Goal: Information Seeking & Learning: Understand process/instructions

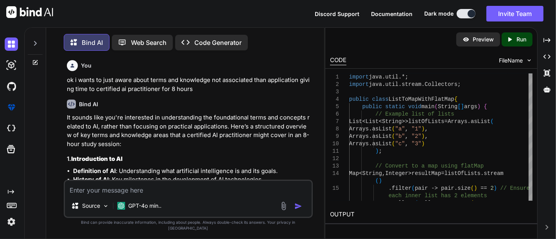
scroll to position [2543, 0]
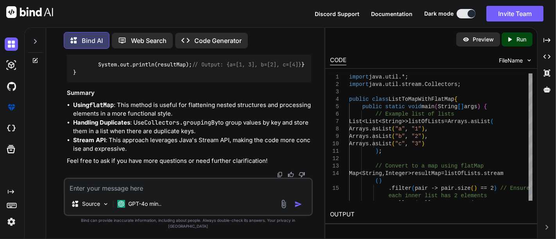
type textarea "h"
type textarea "x"
type textarea "ho"
type textarea "x"
type textarea "how"
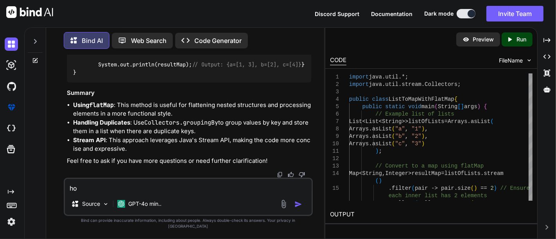
type textarea "x"
type textarea "how"
type textarea "x"
type textarea "how t"
type textarea "x"
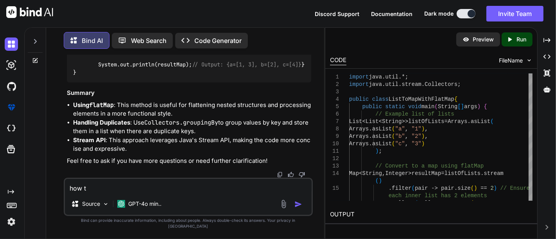
type textarea "how to"
type textarea "x"
type textarea "how to"
type textarea "x"
type textarea "how to c"
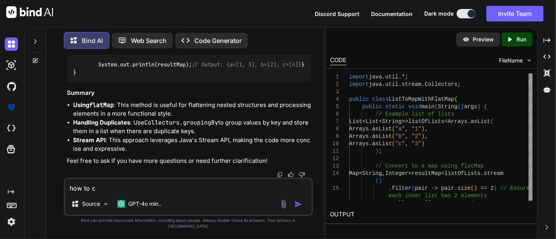
type textarea "x"
type textarea "how to co"
type textarea "x"
type textarea "how to con"
type textarea "x"
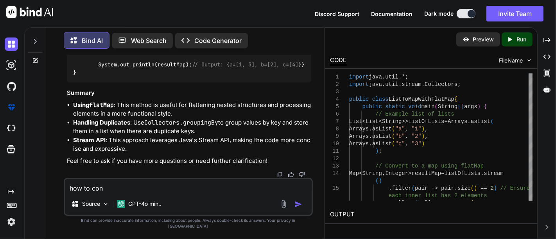
type textarea "how to conv"
type textarea "x"
type textarea "how to conve"
type textarea "x"
type textarea "how to conver"
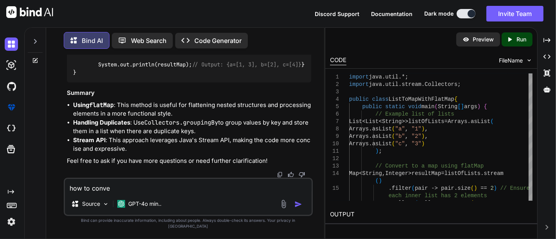
type textarea "x"
type textarea "how to convert"
type textarea "x"
type textarea "how to convert"
type textarea "x"
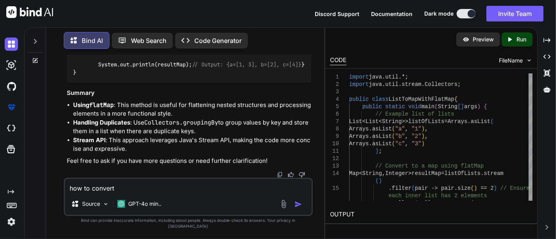
type textarea "how to convert l"
type textarea "x"
type textarea "how to convert li"
type textarea "x"
type textarea "how to convert lis"
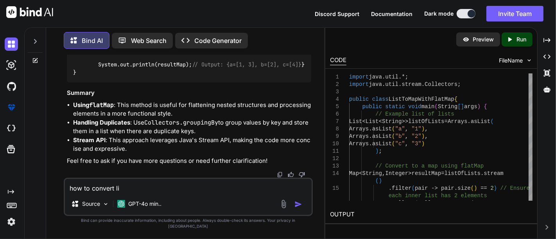
type textarea "x"
type textarea "how to convert list"
type textarea "x"
type textarea "how to convert list"
type textarea "x"
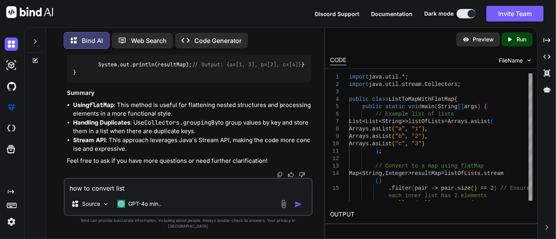
type textarea "how to convert list"
type textarea "x"
type textarea "how to convert lists"
type textarea "x"
type textarea "how to convert lists"
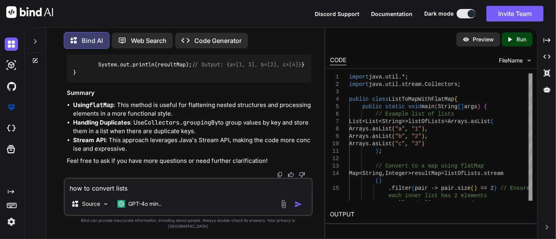
type textarea "x"
type textarea "how to convert lists o"
type textarea "x"
type textarea "how to convert lists of"
type textarea "x"
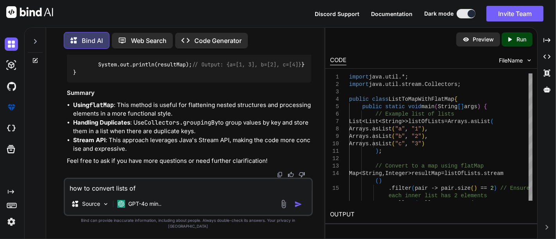
type textarea "how to convert lists of"
type textarea "x"
type textarea "how to convert lists of l"
type textarea "x"
type textarea "how to convert lists of li"
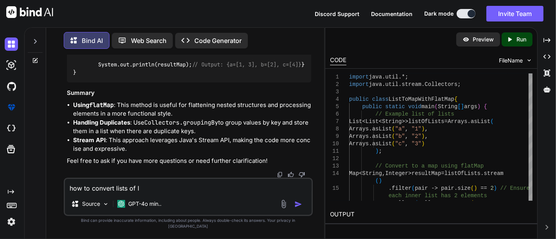
type textarea "x"
type textarea "how to convert lists of lis"
type textarea "x"
type textarea "how to convert lists of list"
type textarea "x"
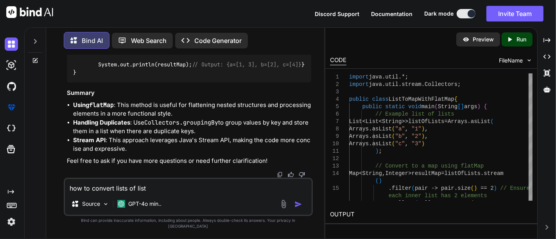
type textarea "how to convert lists of list"
type textarea "x"
type textarea "how to convert lists of list t"
type textarea "x"
type textarea "how to convert lists of list to"
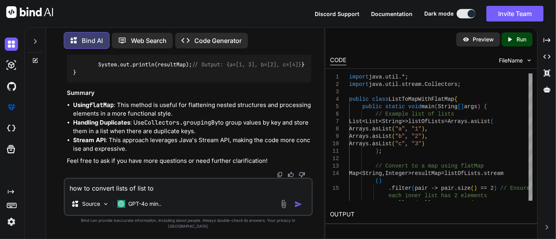
type textarea "x"
type textarea "how to convert lists of list to"
type textarea "x"
type textarea "how to convert lists of list to"
type textarea "x"
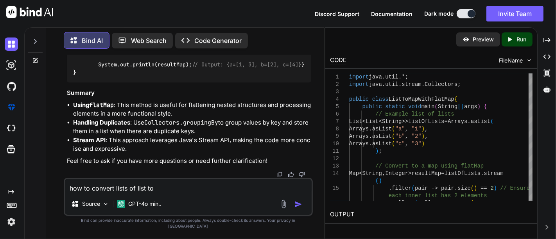
type textarea "how to convert lists of list t"
type textarea "x"
type textarea "how to convert lists of list"
type textarea "x"
type textarea "how to convert lists of list"
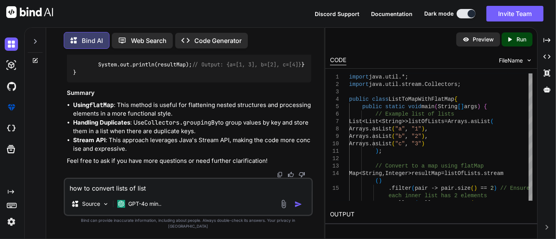
type textarea "x"
type textarea "how to convert lists of lis"
type textarea "x"
type textarea "how to convert lists of li"
type textarea "x"
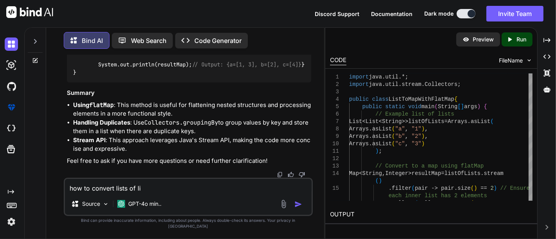
type textarea "how to convert lists of l"
type textarea "x"
type textarea "how to convert lists of"
type textarea "x"
type textarea "how to convert lists of"
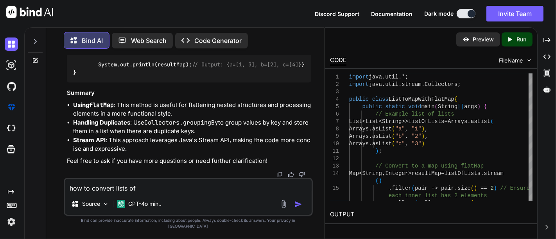
type textarea "x"
type textarea "how to convert lists o"
type textarea "x"
type textarea "how to convert lists"
type textarea "x"
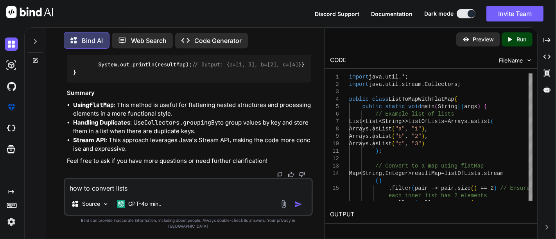
type textarea "how to convert lists i"
type textarea "x"
type textarea "how to convert lists in"
type textarea "x"
type textarea "how to convert lists in"
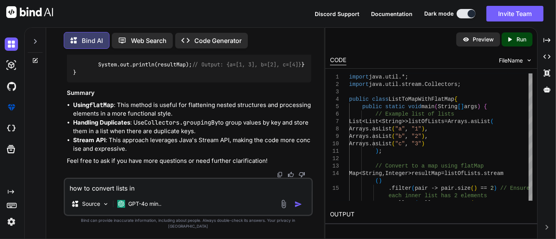
type textarea "x"
type textarea "how to convert lists in l"
type textarea "x"
type textarea "how to convert lists in li"
type textarea "x"
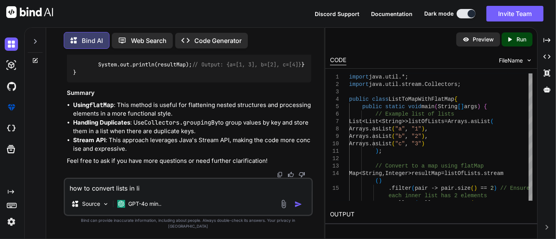
type textarea "how to convert lists in lis"
type textarea "x"
type textarea "how to convert lists in list"
type textarea "x"
type textarea "how to convert lists in list"
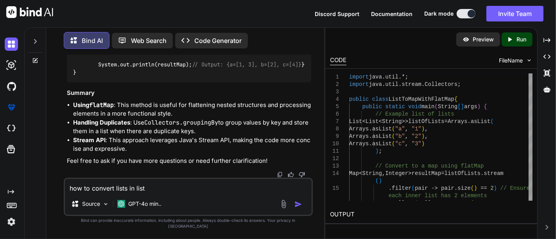
type textarea "x"
type textarea "how to convert lists in list t"
type textarea "x"
type textarea "how to convert lists in list to"
type textarea "x"
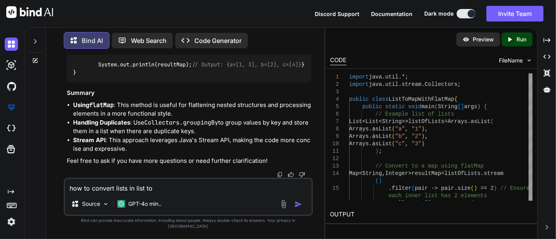
type textarea "how to convert lists in list to"
type textarea "x"
type textarea "how to convert lists in list to m"
type textarea "x"
type textarea "how to convert lists in list to ma"
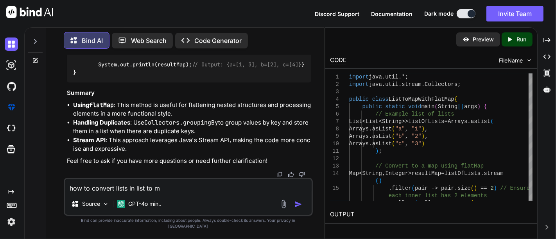
type textarea "x"
type textarea "how to convert lists in list to map"
type textarea "x"
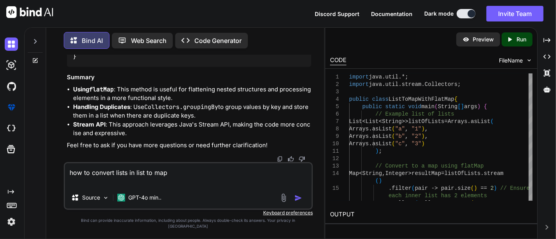
type textarea "how to convert lists in list to map l"
type textarea "x"
type textarea "how to convert lists in list to map li"
type textarea "x"
type textarea "how to convert lists in list to map l"
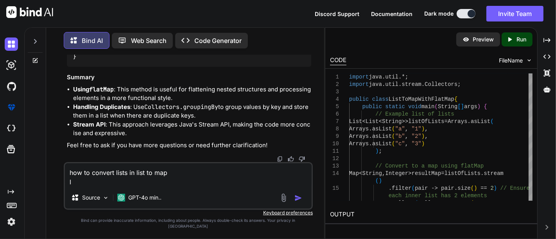
type textarea "x"
type textarea "how to convert lists in list to map"
type textarea "x"
type textarea "how to convert lists in list to map k"
type textarea "x"
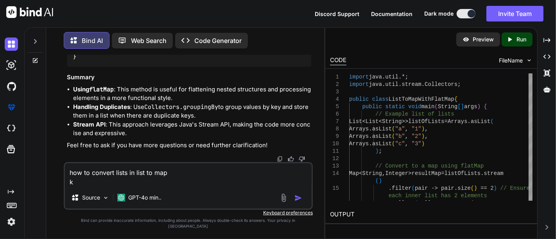
type textarea "how to convert lists in list to map ki"
type textarea "x"
type textarea "how to convert lists in list to map k"
type textarea "x"
type textarea "how to convert lists in list to map"
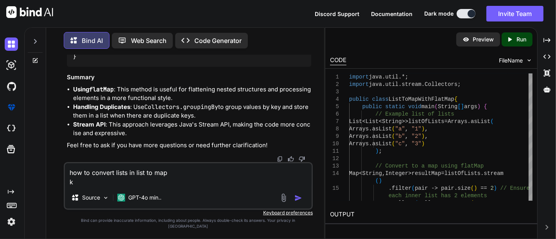
type textarea "x"
type textarea "how to convert lists in list to map l"
type textarea "x"
type textarea "how to convert lists in list to map li"
type textarea "x"
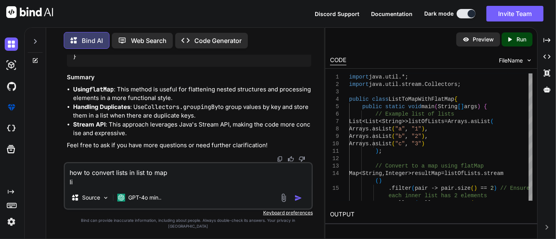
type textarea "how to convert lists in list to map lik"
type textarea "x"
type textarea "how to convert lists in list to map like"
type textarea "x"
type textarea "how to convert lists in list to map like"
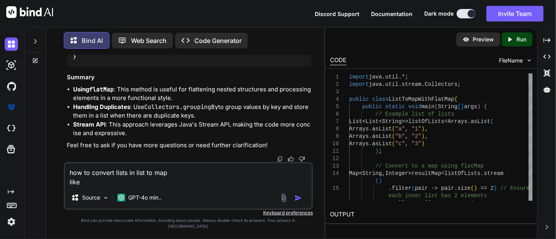
type textarea "x"
type textarea "how to convert lists in list to map like"
type textarea "x"
type textarea "how to convert lists in list to map like:"
type textarea "x"
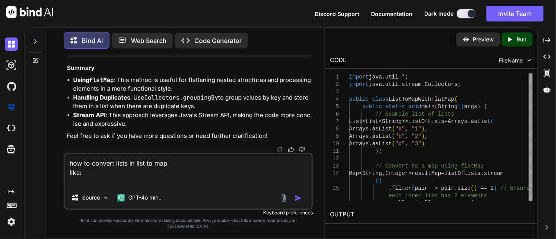
type textarea "how to convert lists in list to map like: ["
type textarea "x"
type textarea "how to convert lists in list to map like: []"
type textarea "x"
type textarea "how to convert lists in list to map like: [[]"
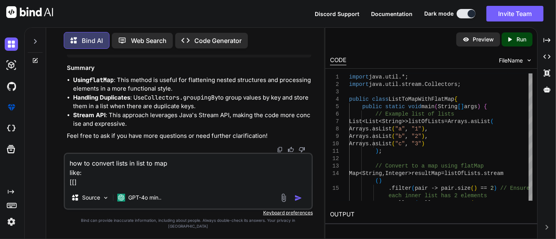
type textarea "x"
type textarea "how to convert lists in list to map like: [[a]"
type textarea "x"
type textarea "how to convert lists in list to map like: [[ar]"
type textarea "x"
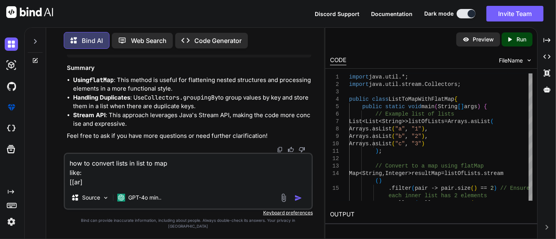
type textarea "how to convert lists in list to map like: [[arc]"
type textarea "x"
type textarea "how to convert lists in list to map like: [[arc:]"
type textarea "x"
type textarea "how to convert lists in list to map like: [[arc]"
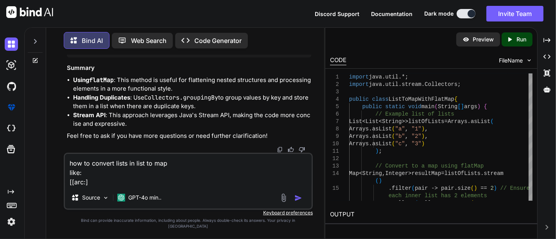
type textarea "x"
type textarea "how to convert lists in list to map like: [[arc,]"
type textarea "x"
type textarea "how to convert lists in list to map like: [[arc]"
type textarea "x"
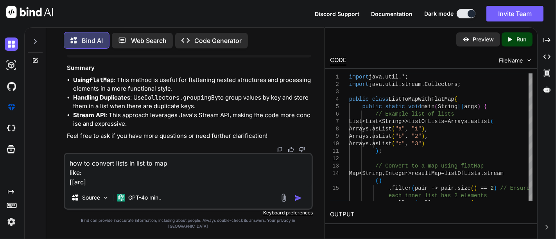
type textarea "how to convert lists in list to map like: [[ar]"
type textarea "x"
type textarea "how to convert lists in list to map like: [[a]"
type textarea "x"
type textarea "how to convert lists in list to map like: [[]"
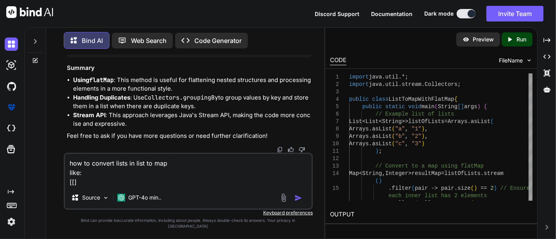
type textarea "x"
type textarea "how to convert lists in list to map like: [[ ]"
type textarea "x"
type textarea "how to convert lists in list to map like: [[]"
type textarea "x"
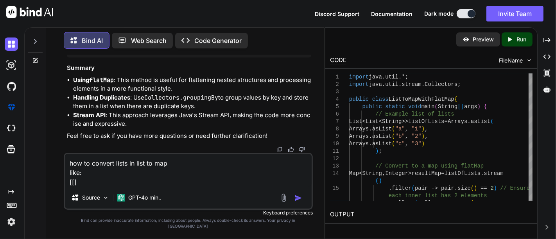
type textarea "how to convert lists in list to map like: [[{]"
type textarea "x"
type textarea "how to convert lists in list to map like: [[{}]"
type textarea "x"
type textarea "how to convert lists in list to map like: [[{a}]"
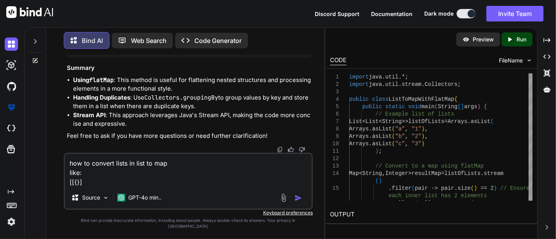
type textarea "x"
type textarea "how to convert lists in list to map like: [[{ae}]"
type textarea "x"
type textarea "how to convert lists in list to map like: [[{a}]"
type textarea "x"
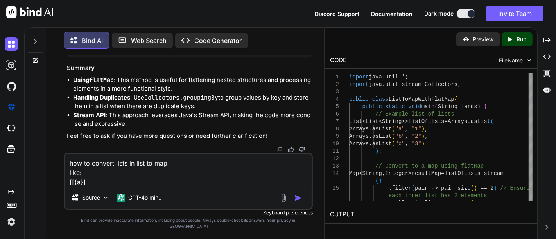
type textarea "how to convert lists in list to map like: [[{ar}]"
type textarea "x"
type textarea "how to convert lists in list to map like: [[{arc}]"
type textarea "x"
type textarea "how to convert lists in list to map like: [[{arc"}]"
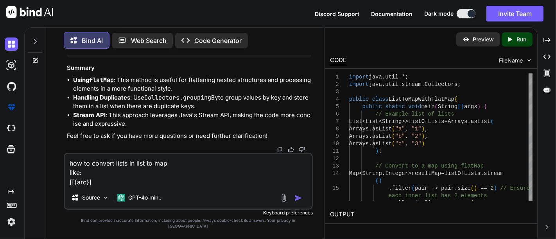
type textarea "x"
type textarea "how to convert lists in list to map like: [[{arc}]"
type textarea "x"
type textarea "how to convert lists in list to map like: [[{arc:}]"
type textarea "x"
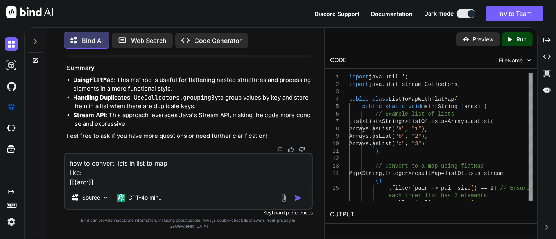
type textarea "how to convert lists in list to map like: [[{arc:1}]"
type textarea "x"
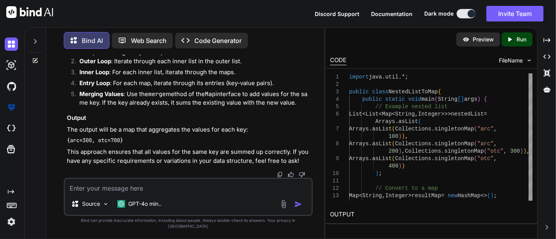
scroll to position [2768, 0]
